Goal: Navigation & Orientation: Find specific page/section

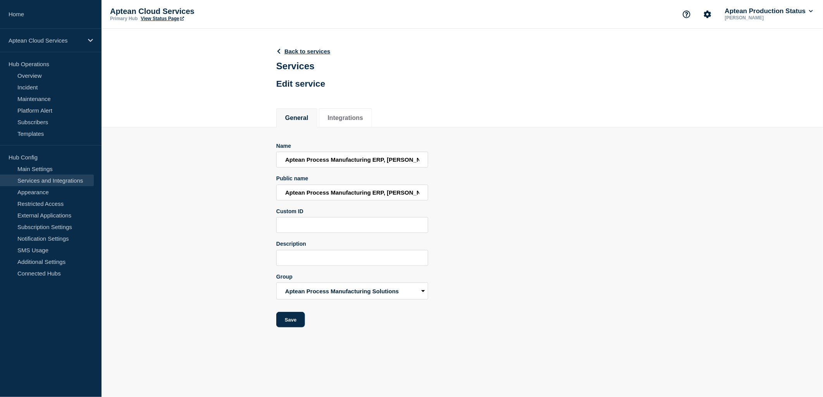
click at [40, 182] on link "Services and Integrations" at bounding box center [47, 181] width 94 height 12
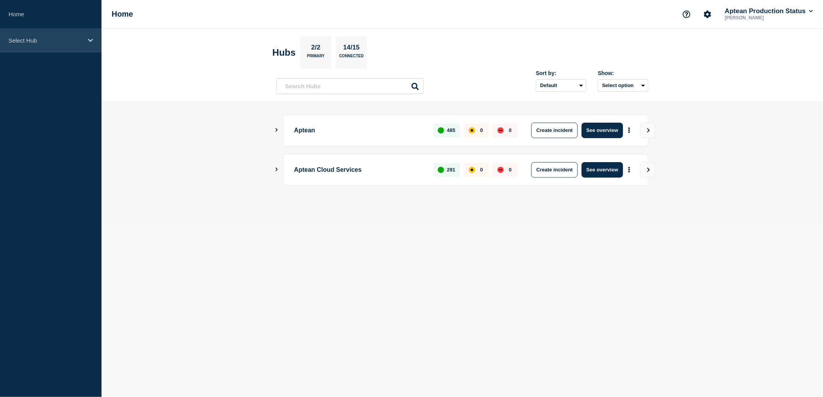
click at [88, 43] on div "Select Hub" at bounding box center [50, 41] width 101 height 24
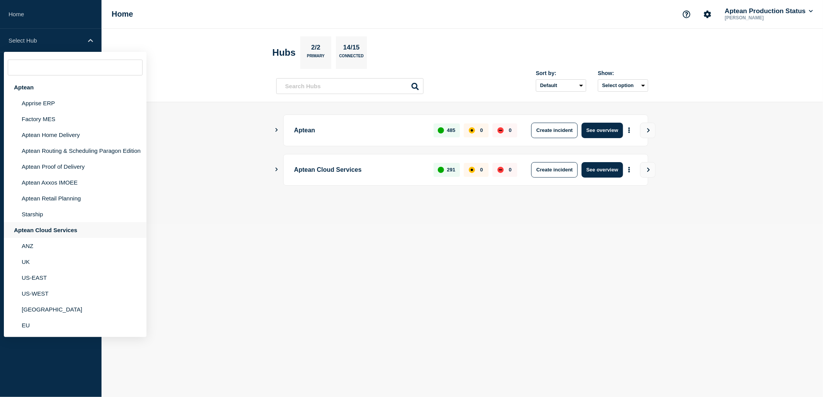
click at [40, 227] on div "Aptean Cloud Services" at bounding box center [75, 230] width 143 height 16
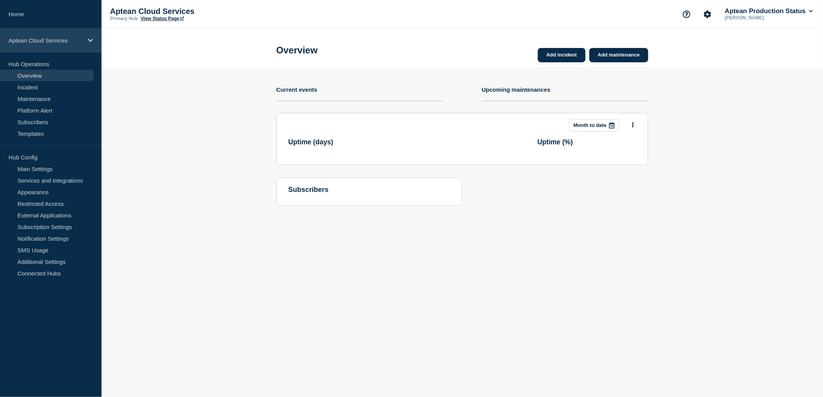
click at [51, 41] on p "Aptean Cloud Services" at bounding box center [46, 40] width 74 height 7
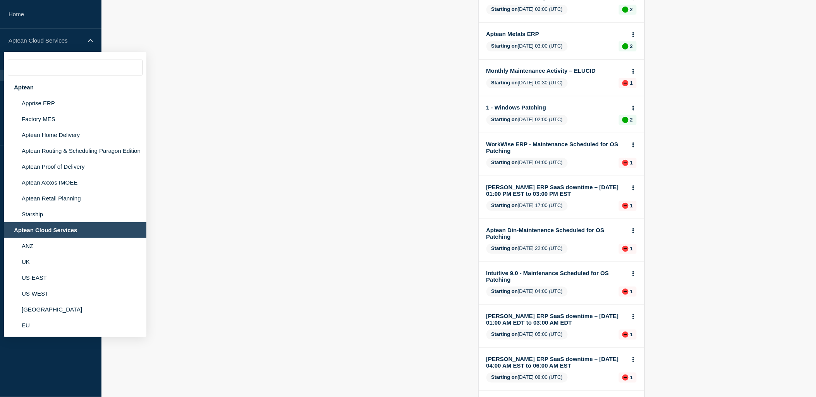
scroll to position [129, 0]
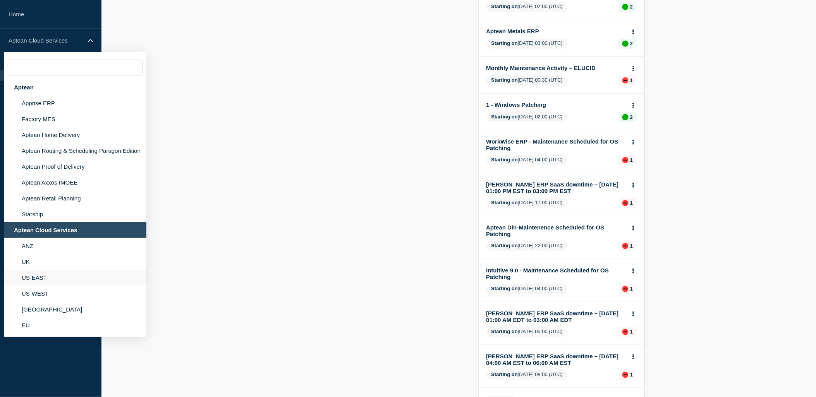
click at [74, 270] on li "US-EAST" at bounding box center [75, 278] width 143 height 16
